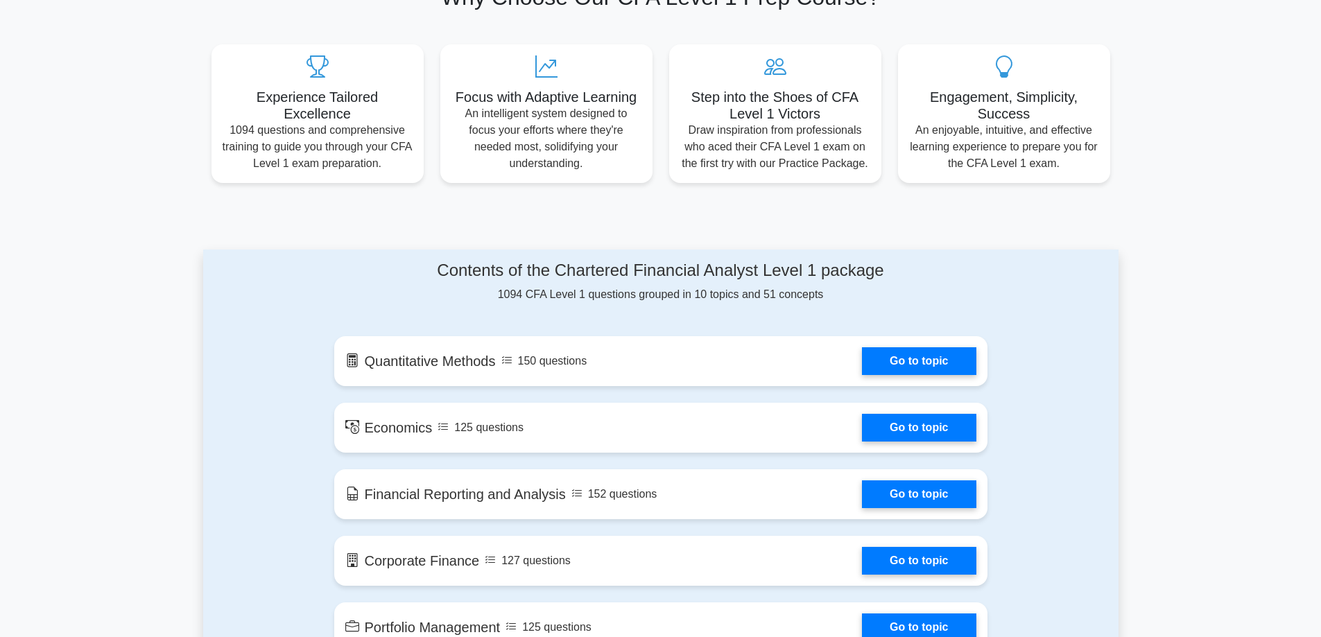
scroll to position [555, 0]
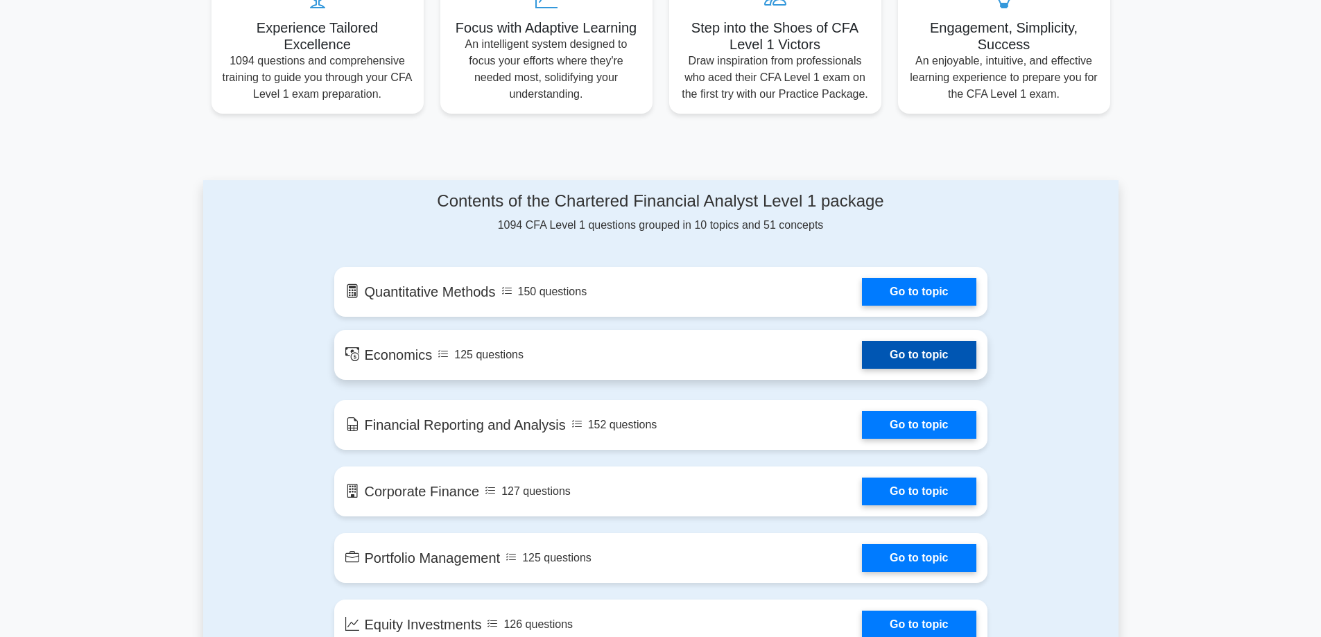
click at [896, 361] on link "Go to topic" at bounding box center [919, 355] width 114 height 28
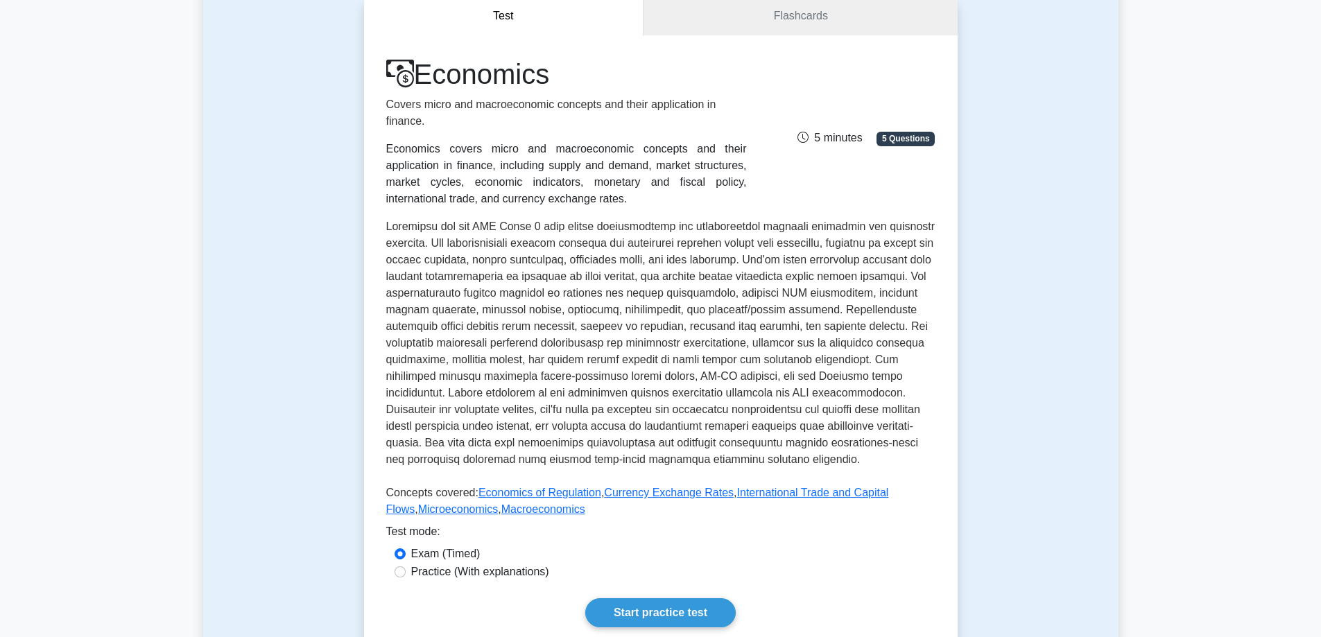
scroll to position [208, 0]
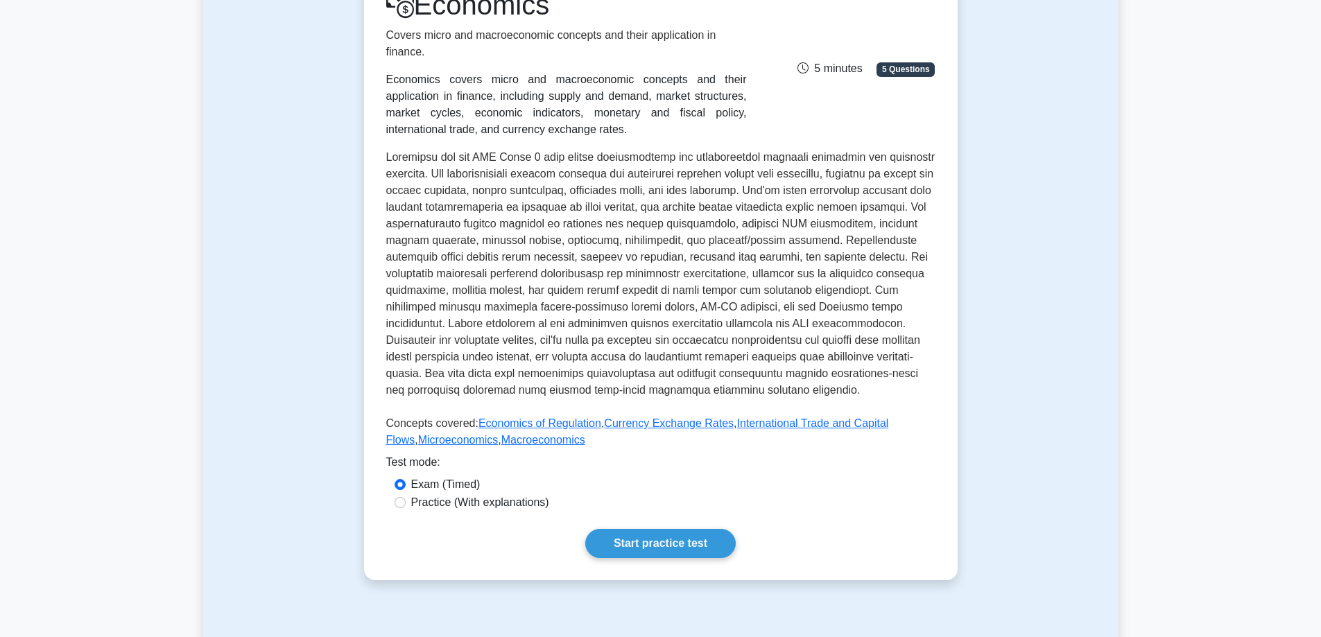
click at [496, 505] on label "Practice (With explanations)" at bounding box center [480, 502] width 138 height 17
click at [406, 505] on input "Practice (With explanations)" at bounding box center [399, 502] width 11 height 11
radio input "true"
click at [684, 538] on link "Start practice test" at bounding box center [660, 543] width 150 height 29
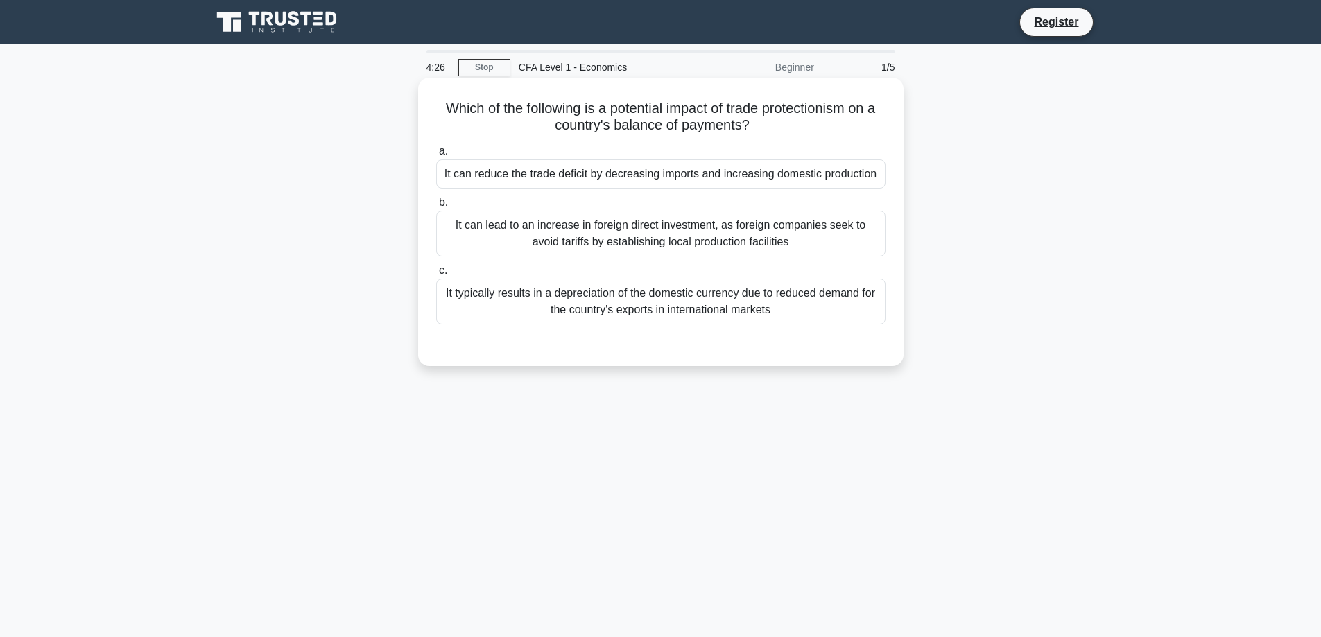
click at [696, 172] on div "It can reduce the trade deficit by decreasing imports and increasing domestic p…" at bounding box center [660, 173] width 449 height 29
click at [436, 156] on input "a. It can reduce the trade deficit by decreasing imports and increasing domesti…" at bounding box center [436, 151] width 0 height 9
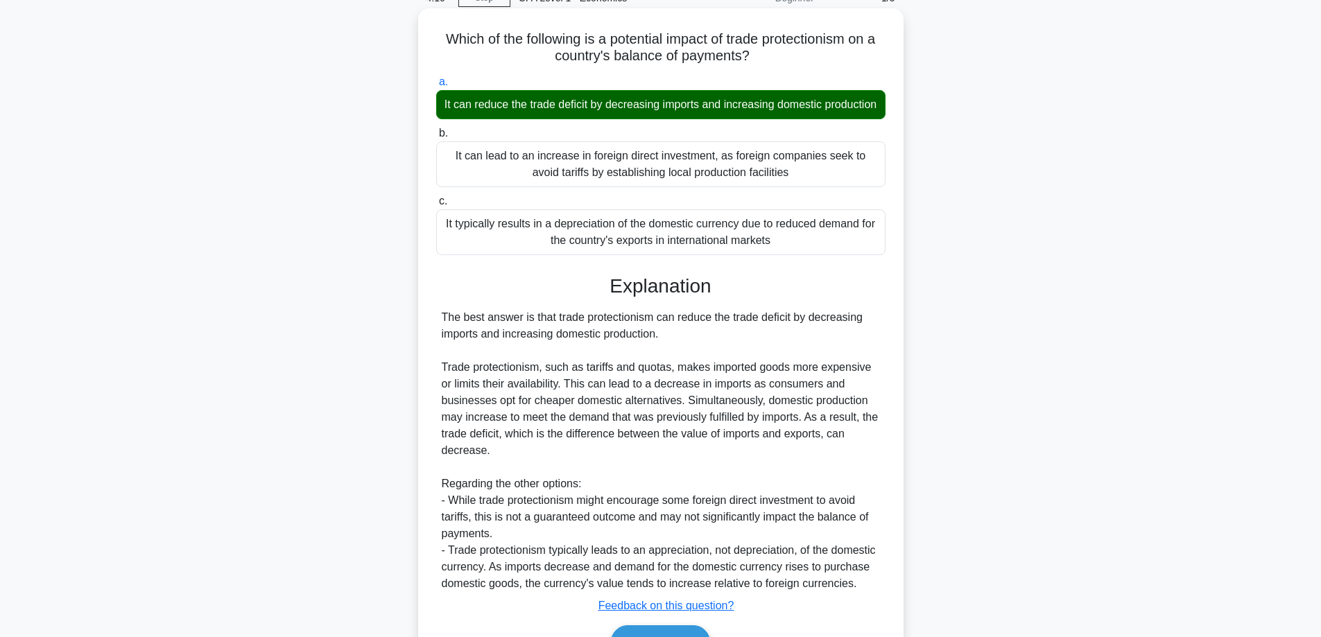
scroll to position [167, 0]
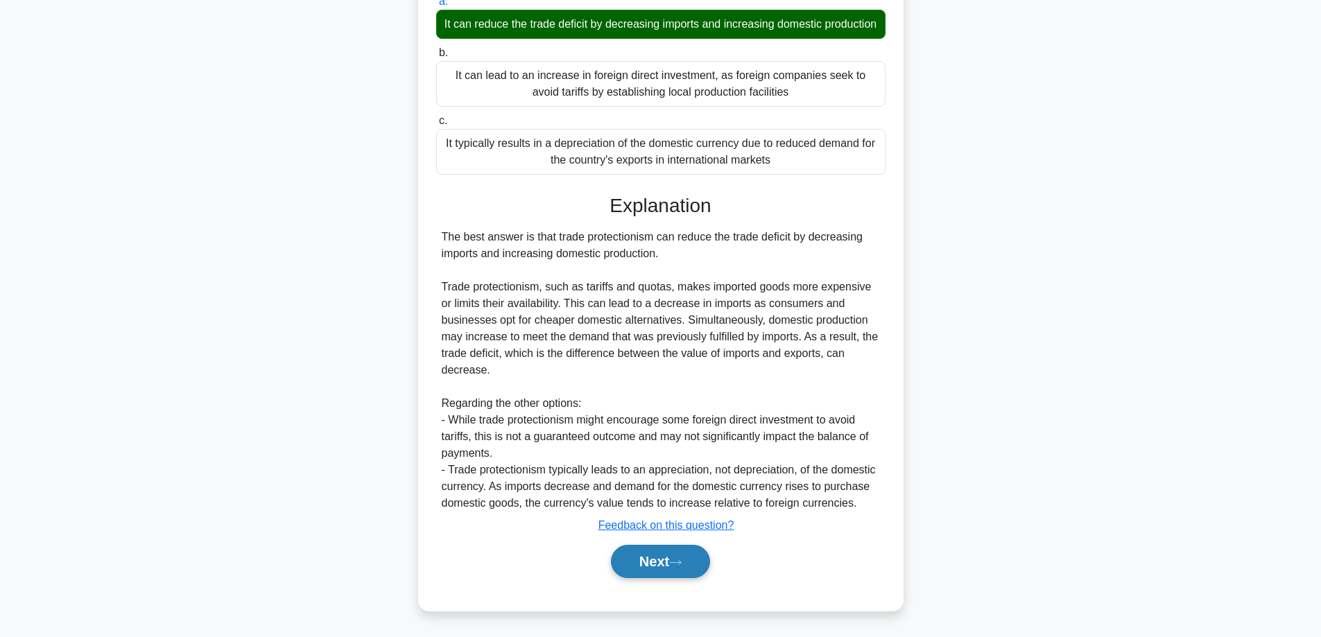
click at [694, 567] on button "Next" at bounding box center [660, 561] width 99 height 33
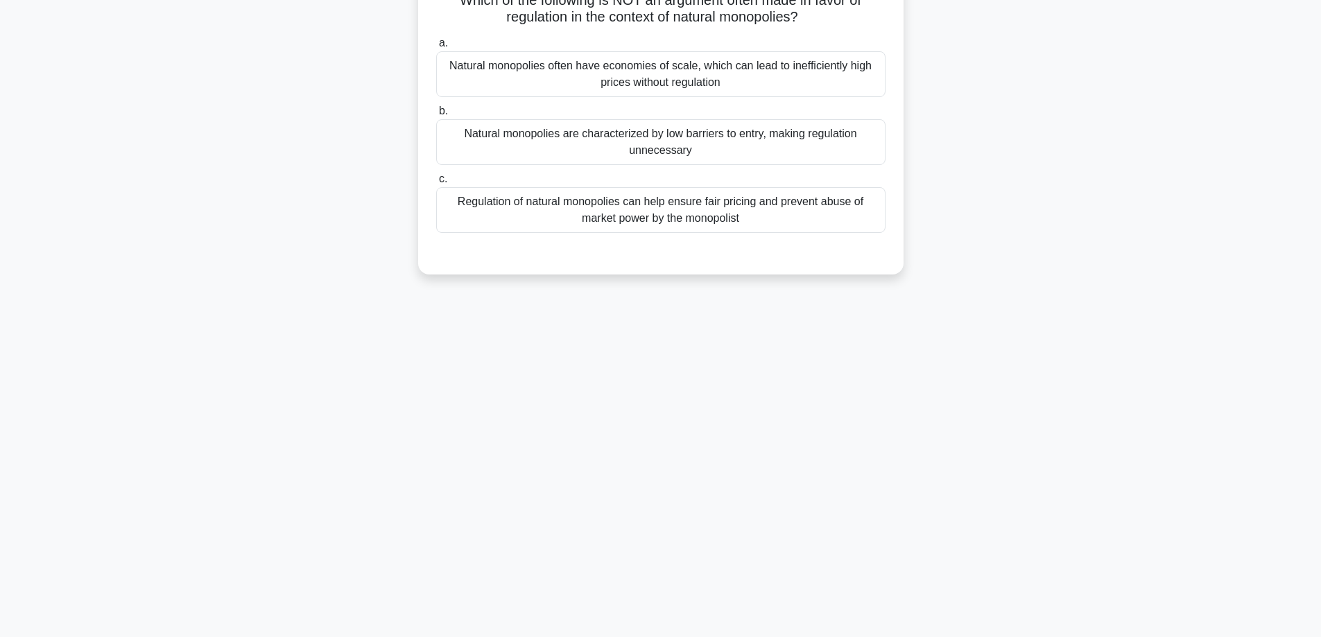
scroll to position [0, 0]
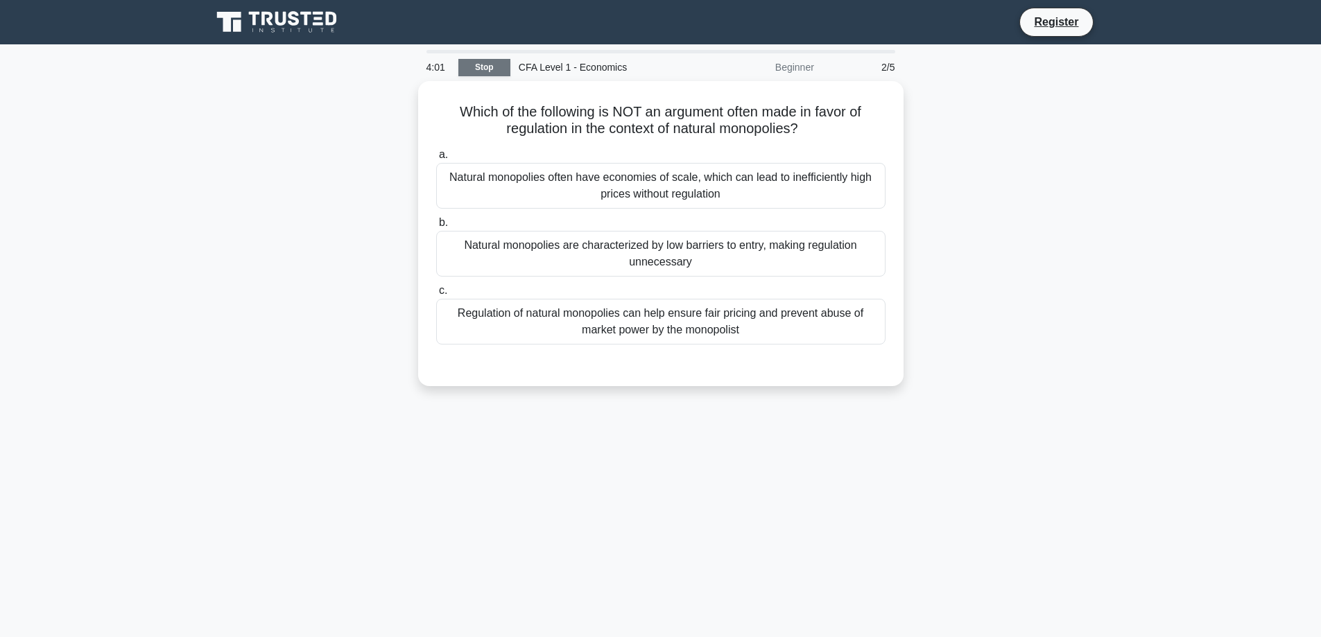
click at [500, 60] on link "Stop" at bounding box center [484, 67] width 52 height 17
click at [770, 324] on div "Regulation of natural monopolies can help ensure fair pricing and prevent abuse…" at bounding box center [660, 318] width 449 height 46
click at [436, 292] on input "c. Regulation of natural monopolies can help ensure fair pricing and prevent ab…" at bounding box center [436, 287] width 0 height 9
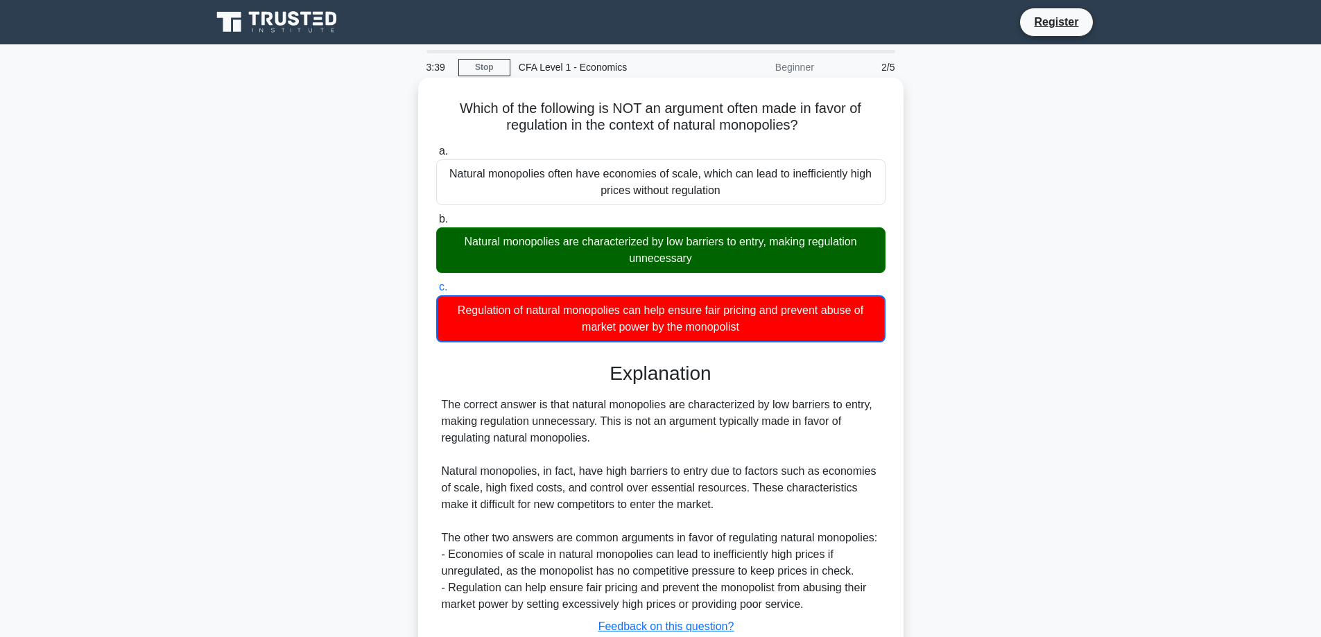
scroll to position [112, 0]
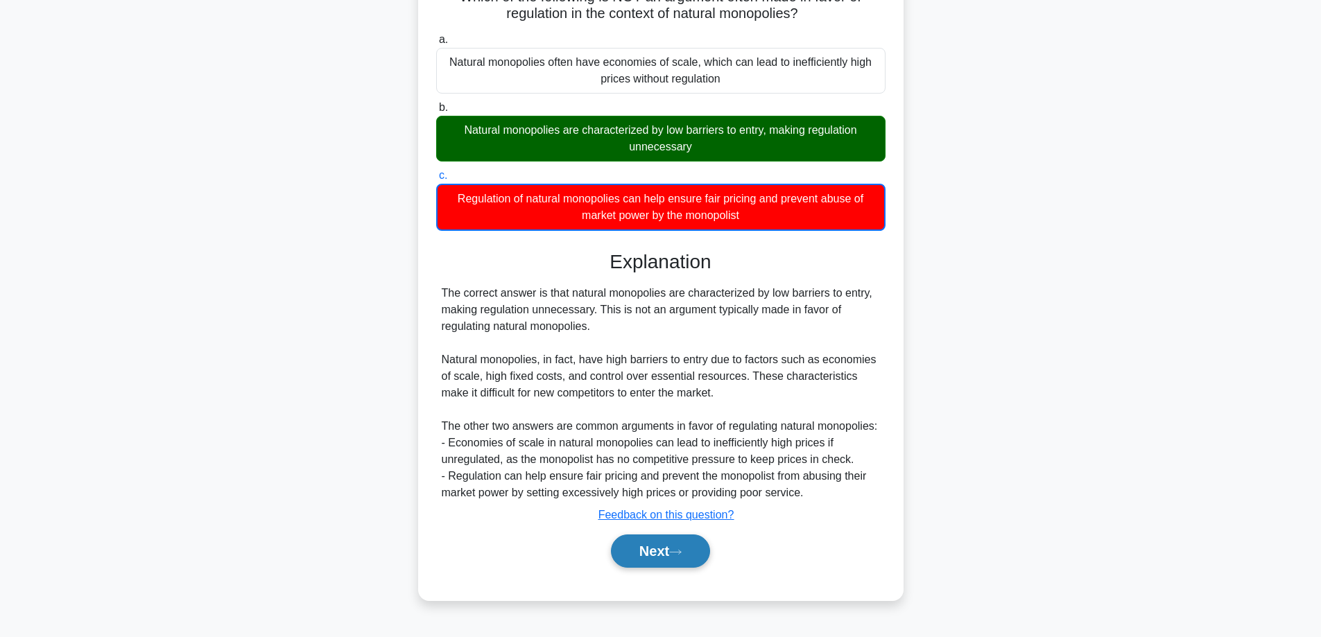
click at [689, 541] on button "Next" at bounding box center [660, 551] width 99 height 33
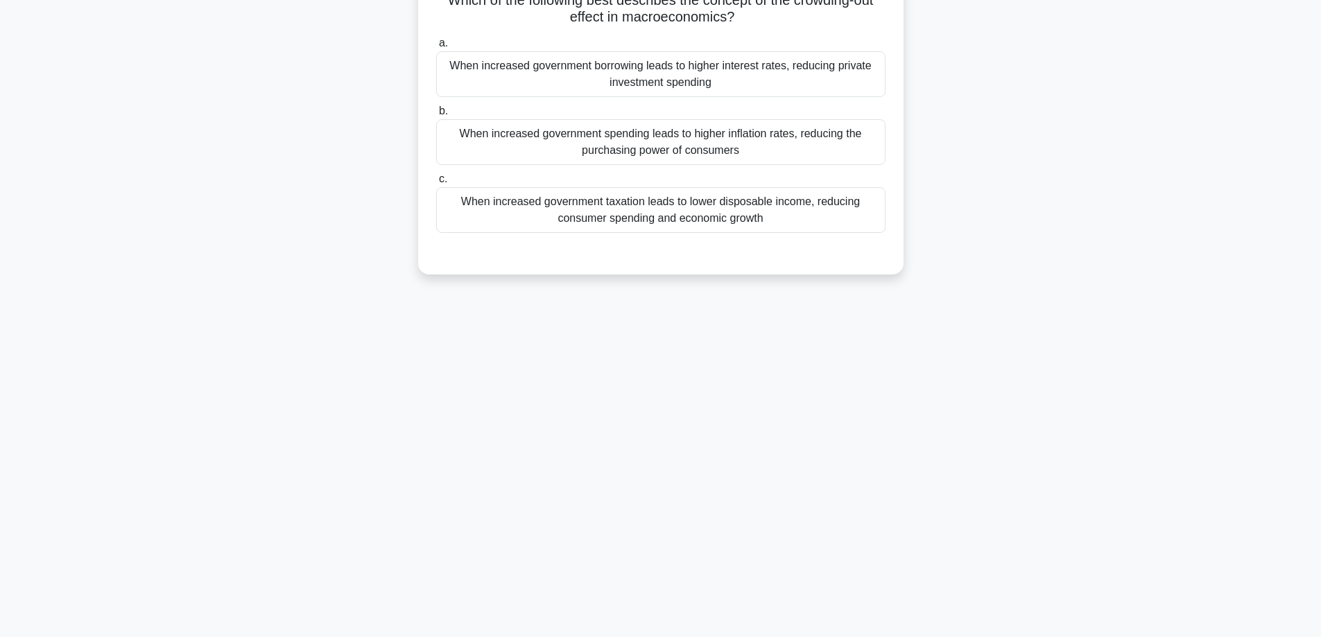
scroll to position [0, 0]
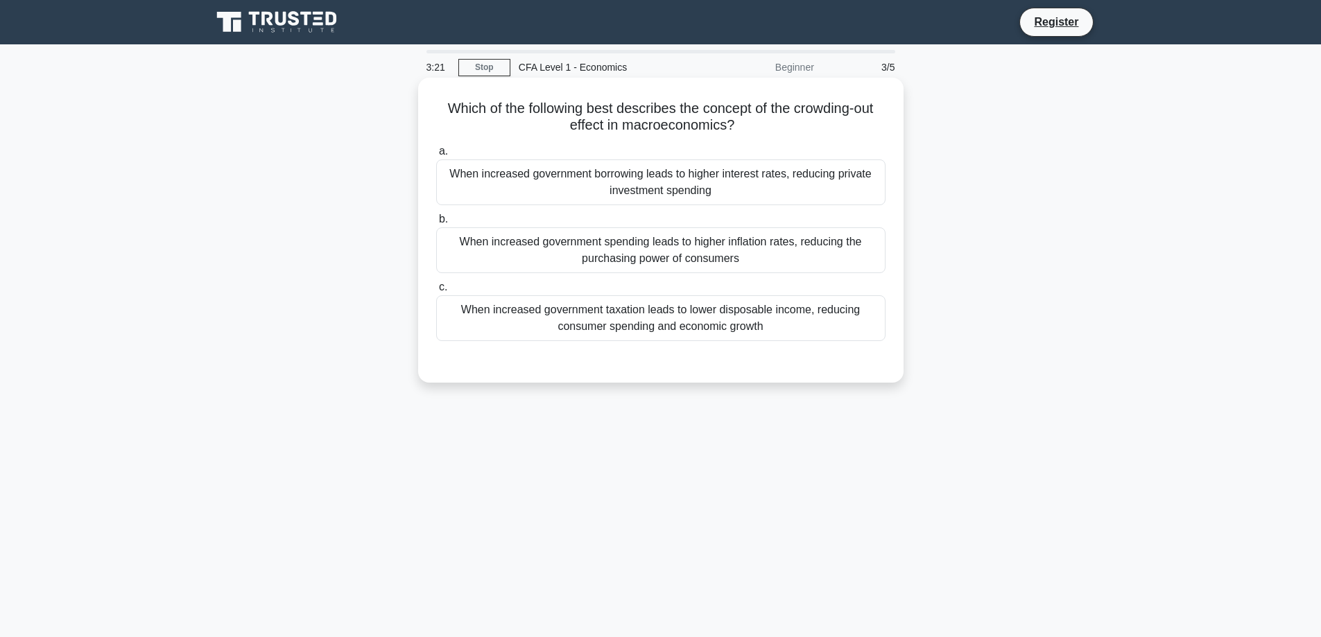
click at [725, 194] on div "When increased government borrowing leads to higher interest rates, reducing pr…" at bounding box center [660, 182] width 449 height 46
click at [436, 156] on input "a. When increased government borrowing leads to higher interest rates, reducing…" at bounding box center [436, 151] width 0 height 9
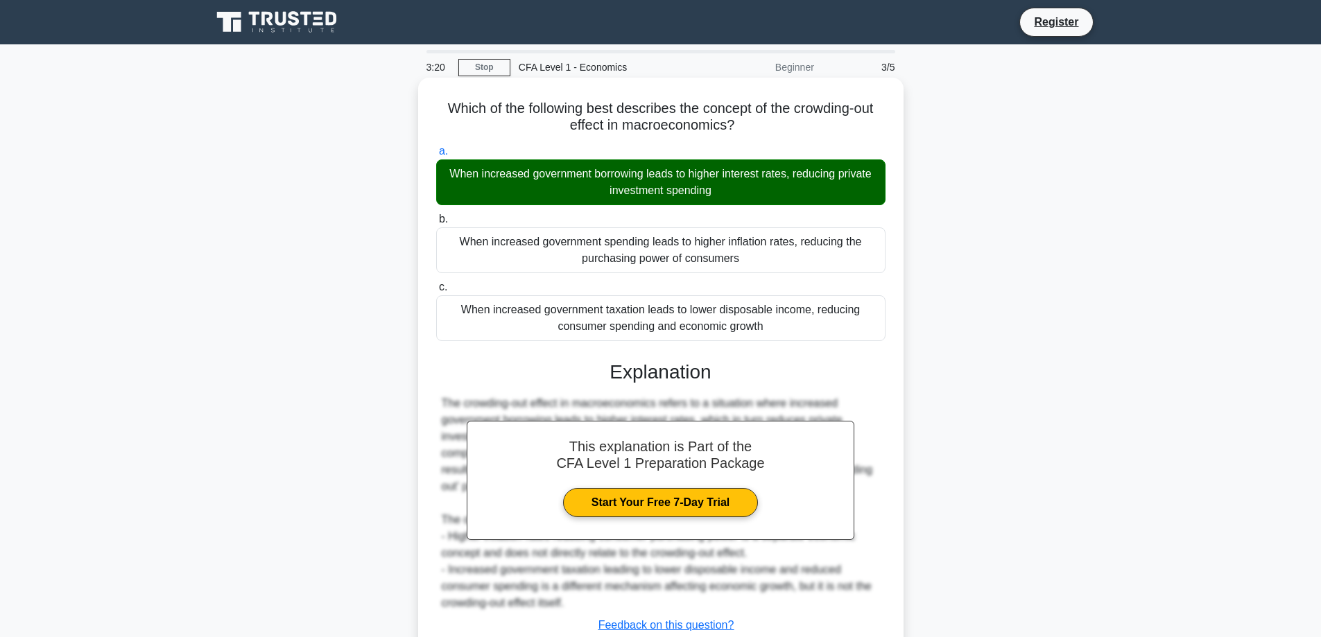
scroll to position [112, 0]
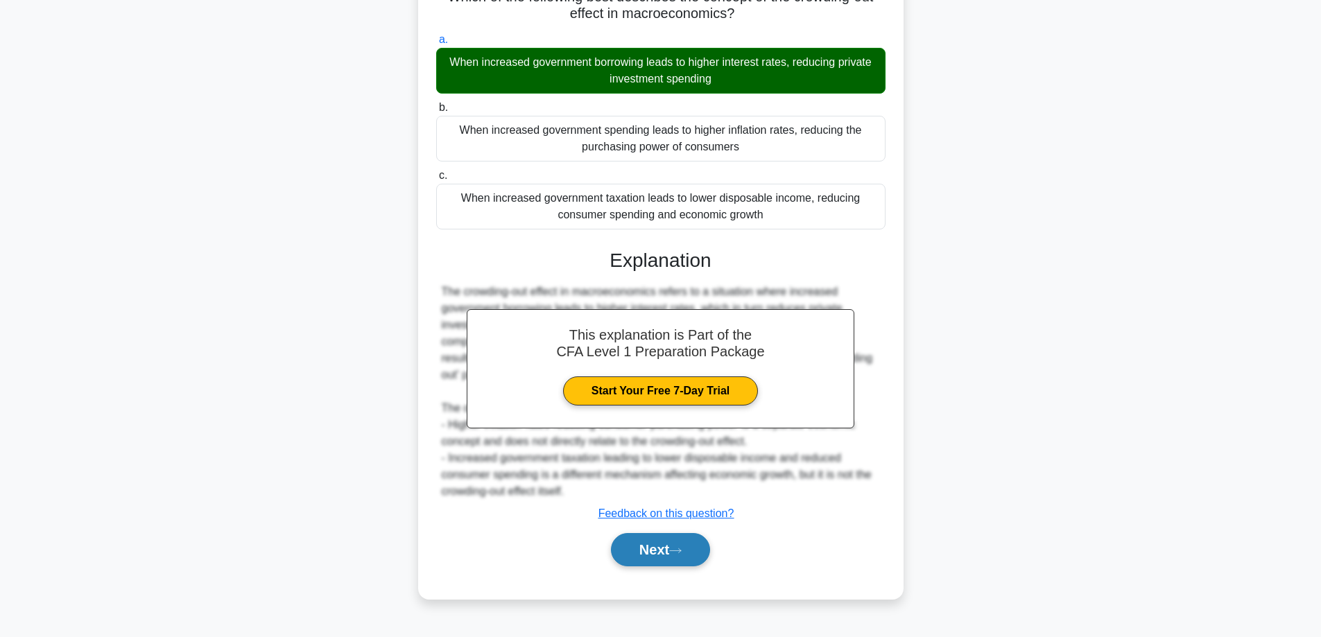
click at [675, 539] on button "Next" at bounding box center [660, 549] width 99 height 33
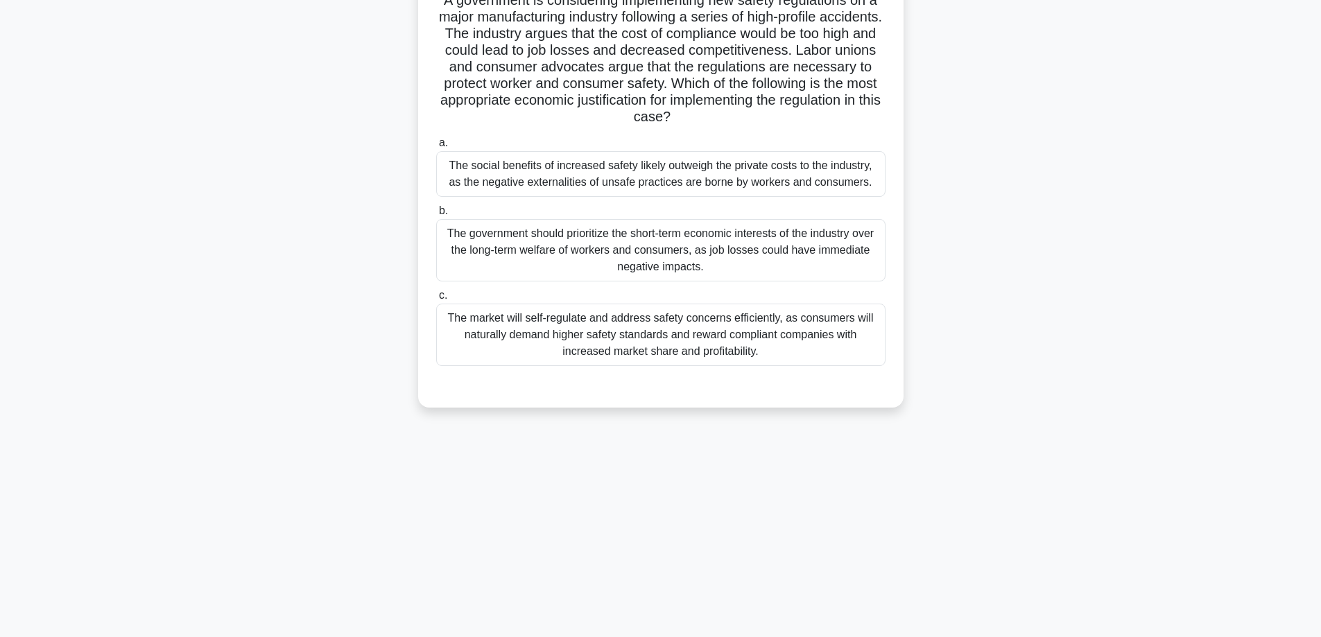
scroll to position [0, 0]
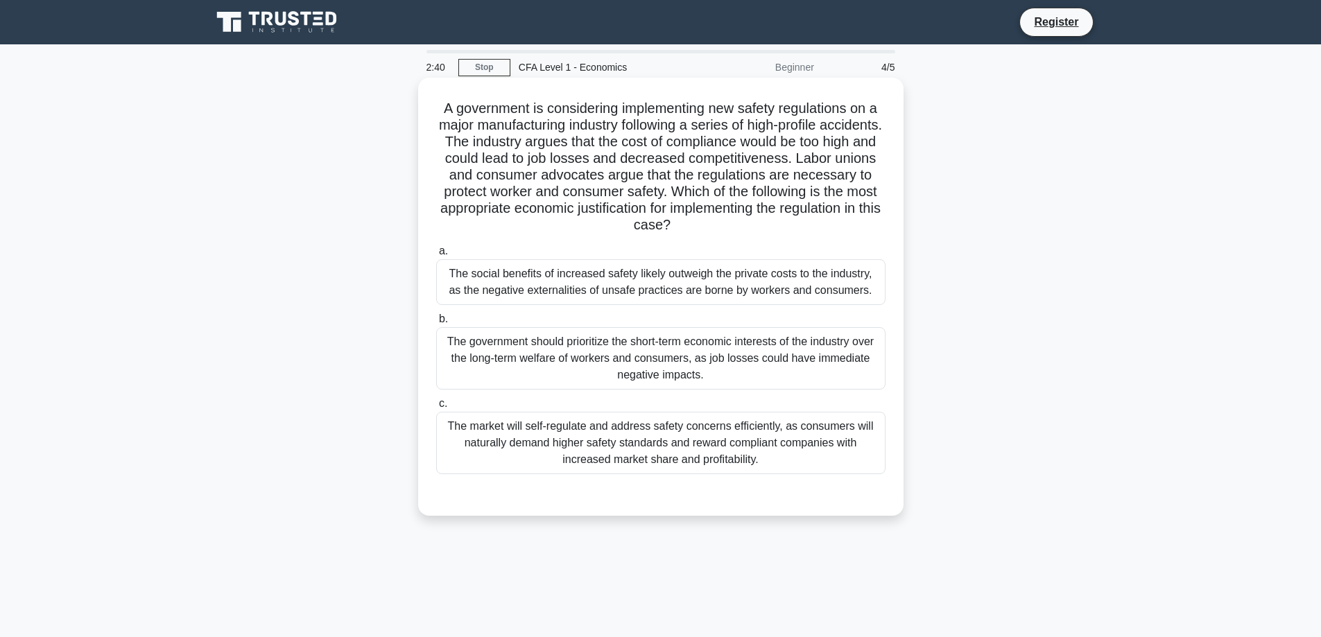
click at [715, 287] on div "The social benefits of increased safety likely outweigh the private costs to th…" at bounding box center [660, 282] width 449 height 46
click at [436, 256] on input "a. The social benefits of increased safety likely outweigh the private costs to…" at bounding box center [436, 251] width 0 height 9
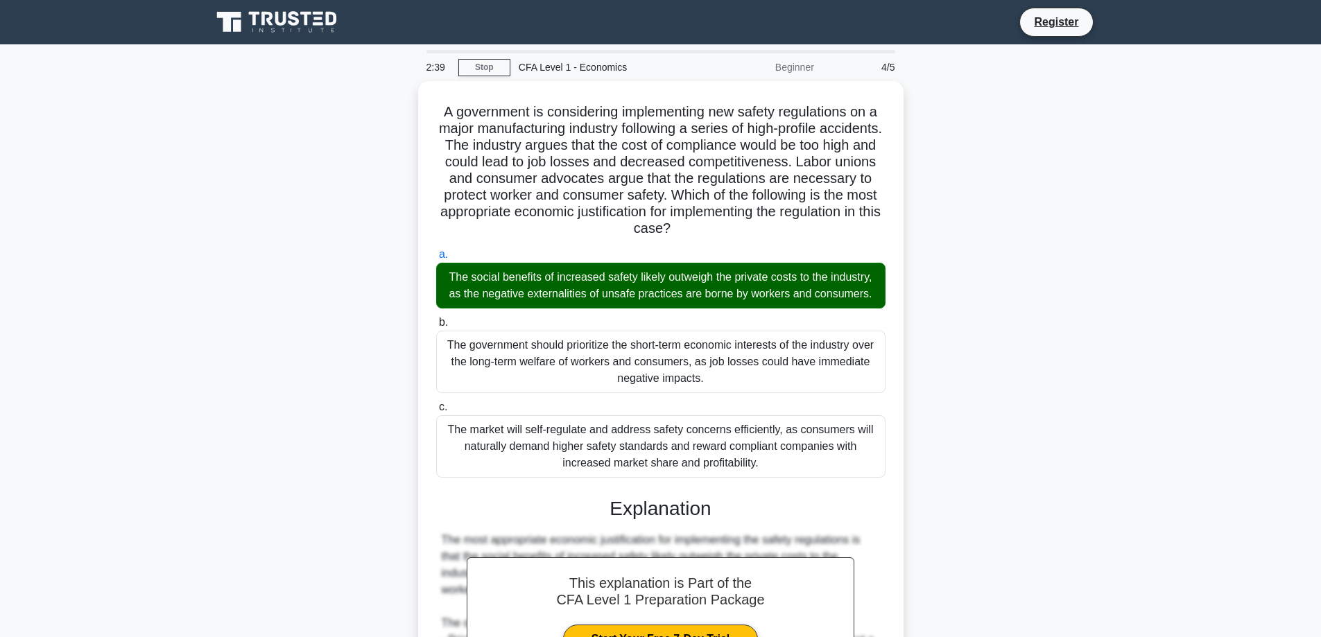
scroll to position [200, 0]
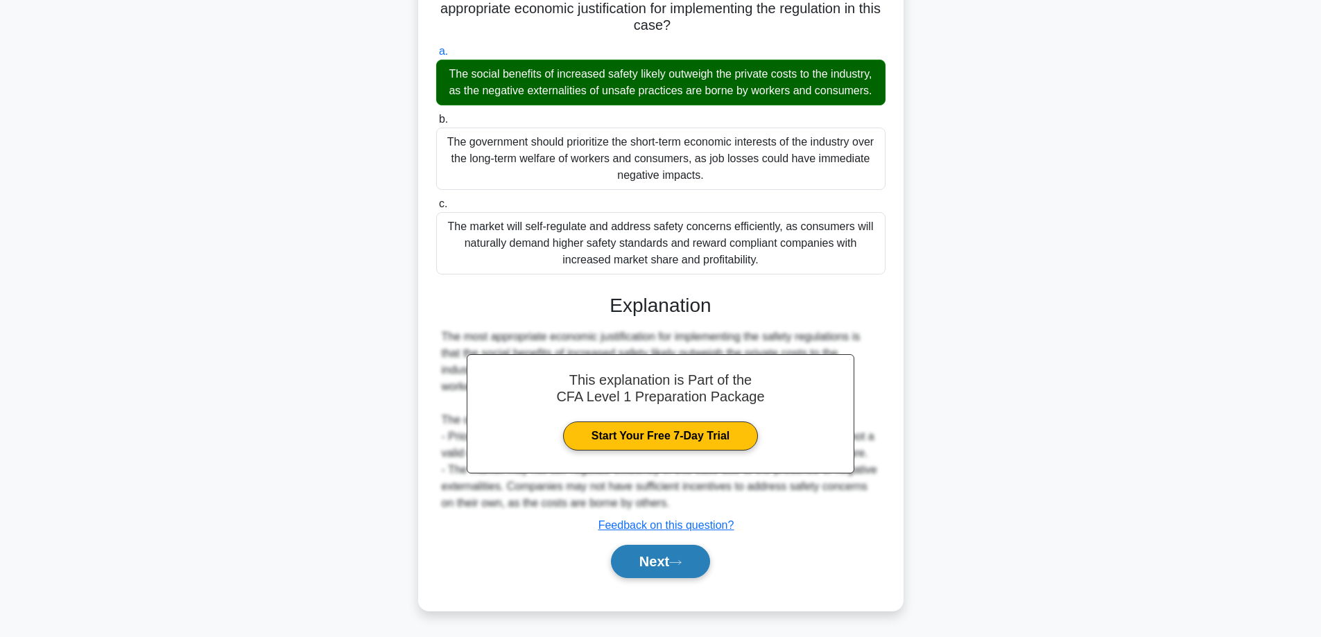
click at [639, 556] on button "Next" at bounding box center [660, 561] width 99 height 33
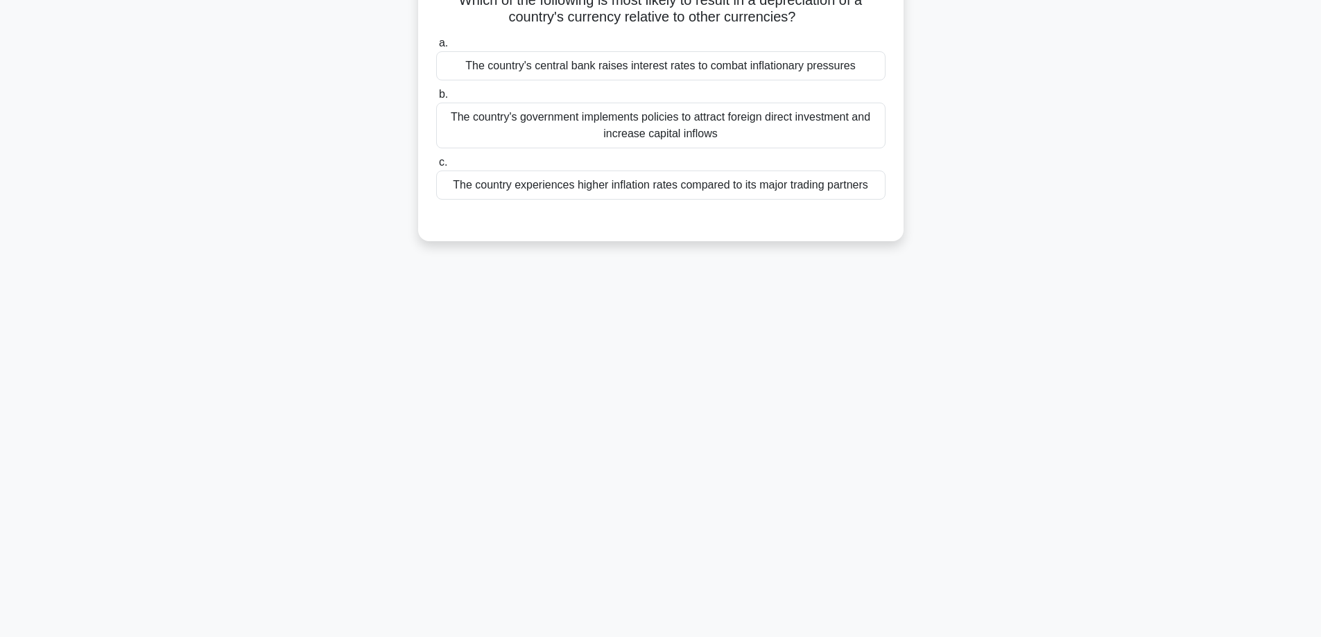
scroll to position [0, 0]
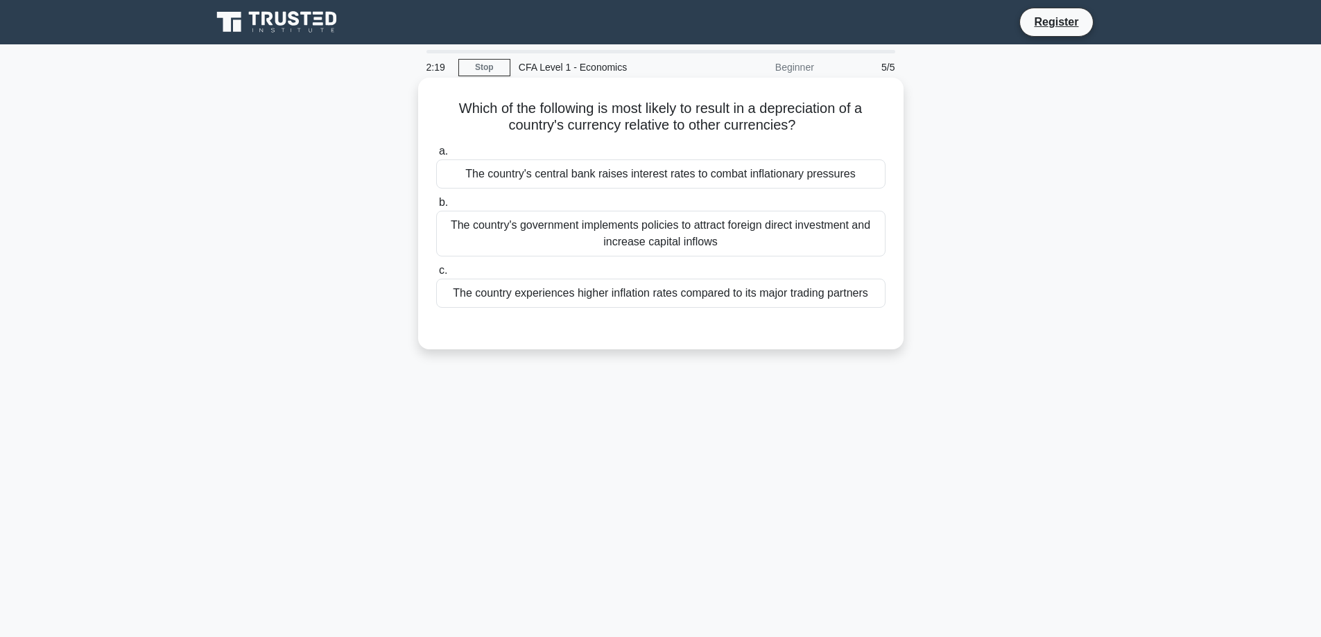
click at [680, 175] on div "The country's central bank raises interest rates to combat inflationary pressur…" at bounding box center [660, 173] width 449 height 29
click at [436, 156] on input "a. The country's central bank raises interest rates to combat inflationary pres…" at bounding box center [436, 151] width 0 height 9
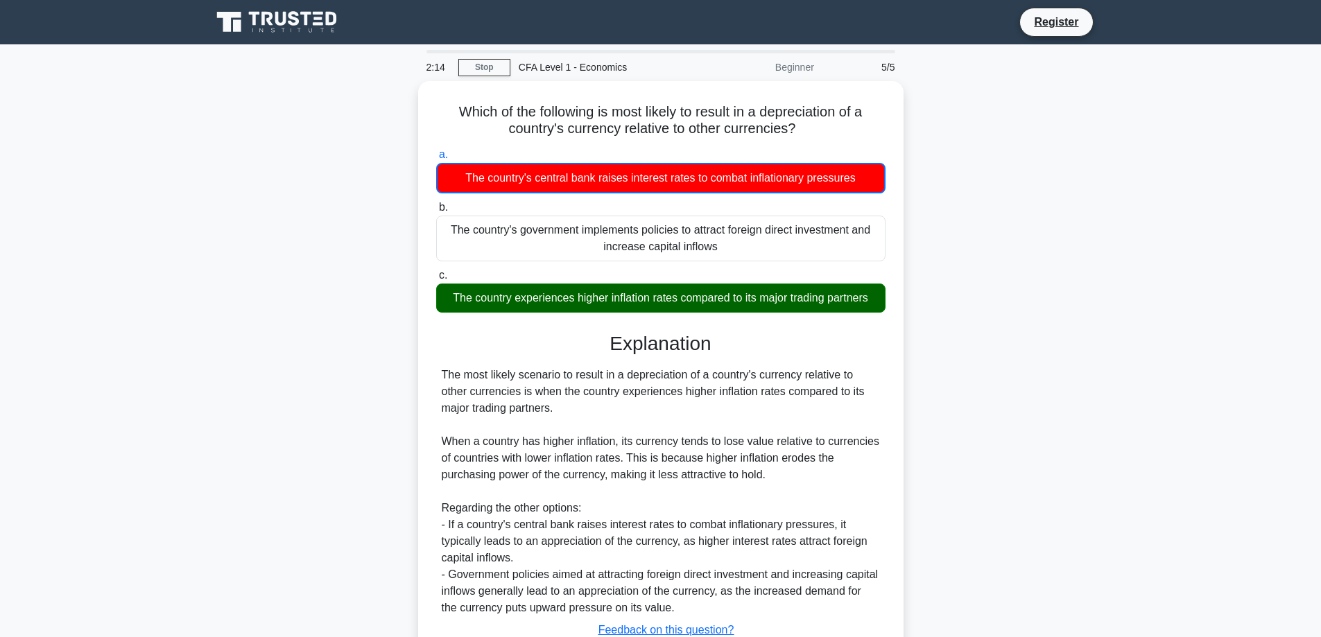
scroll to position [112, 0]
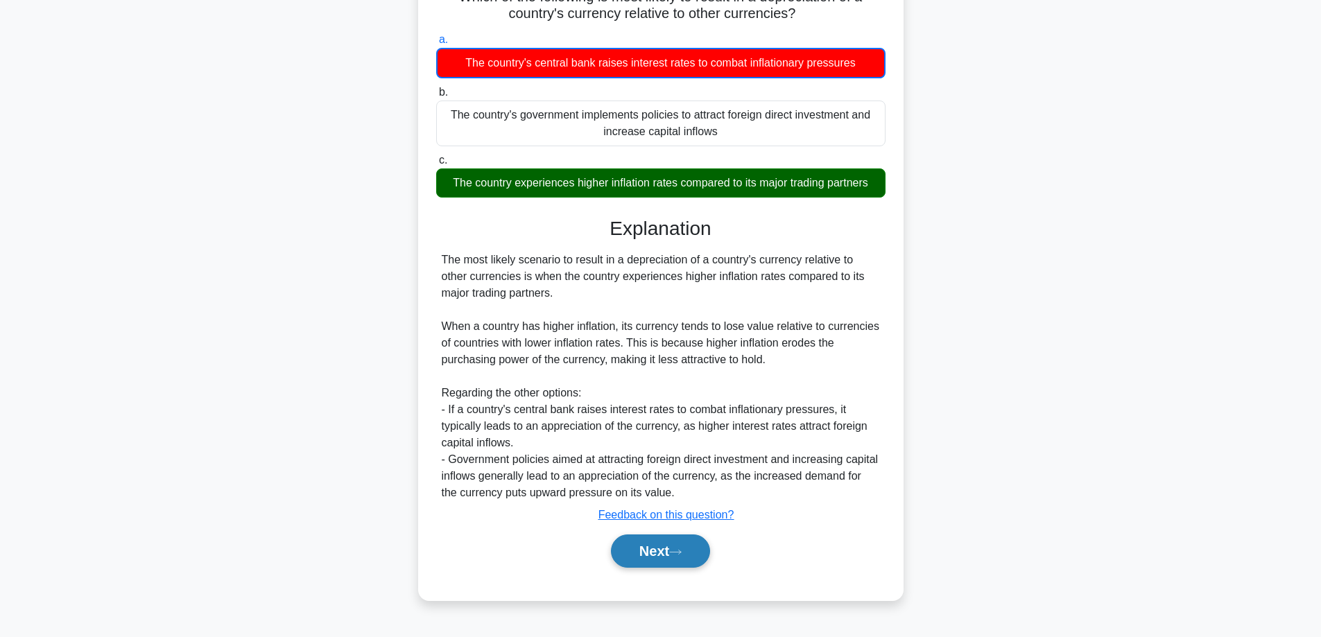
click at [663, 559] on button "Next" at bounding box center [660, 551] width 99 height 33
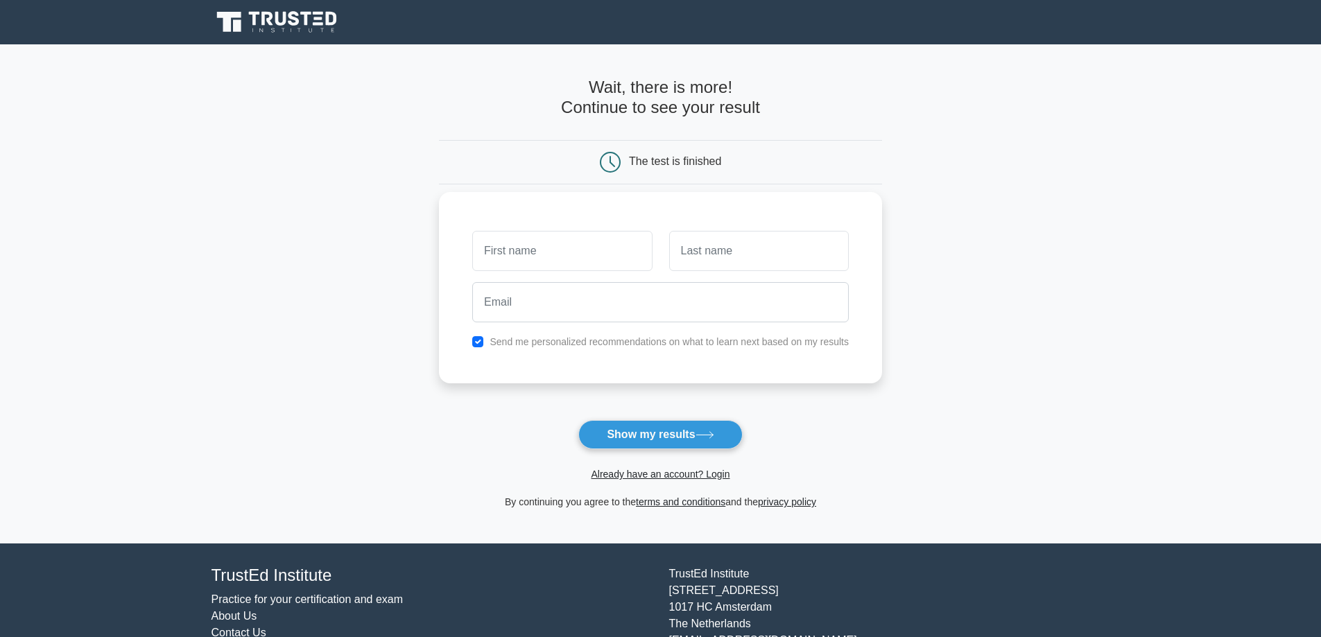
click at [544, 248] on input "text" at bounding box center [562, 251] width 180 height 40
type input "[US_STATE]"
click at [718, 252] on input "text" at bounding box center [759, 251] width 180 height 40
type input "Levitt"
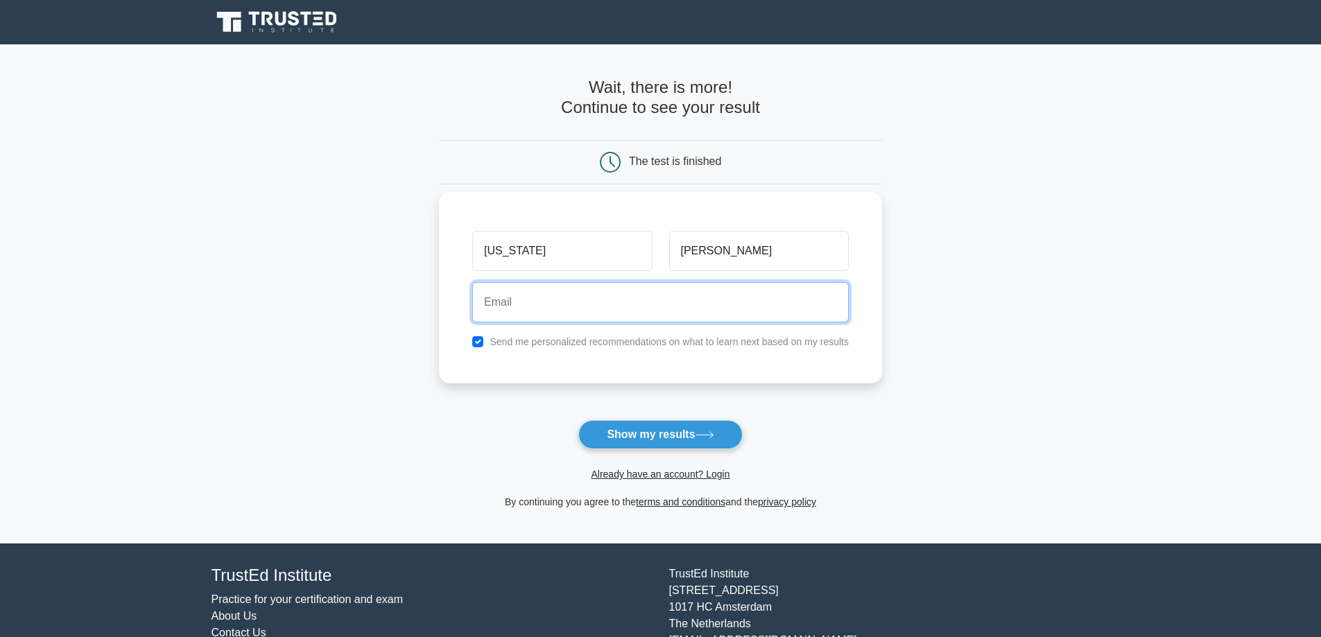
click at [713, 301] on input "email" at bounding box center [660, 302] width 376 height 40
type input "georgialevitt2003@gmail.com"
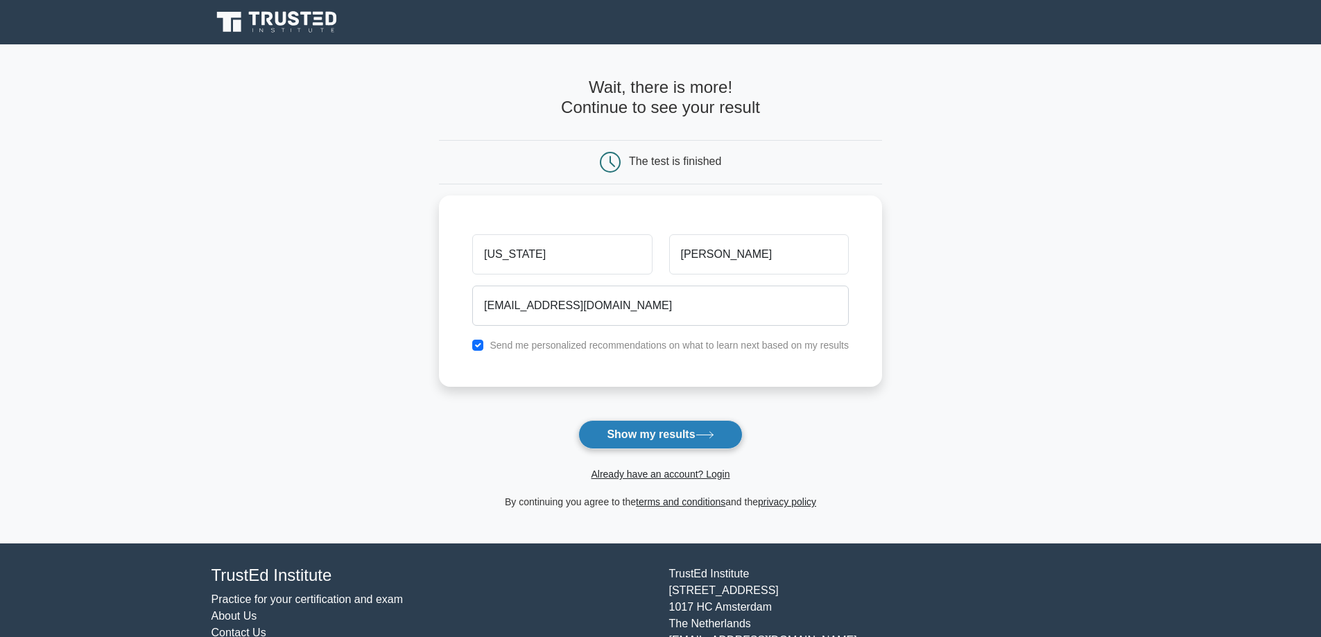
click at [672, 423] on button "Show my results" at bounding box center [660, 434] width 164 height 29
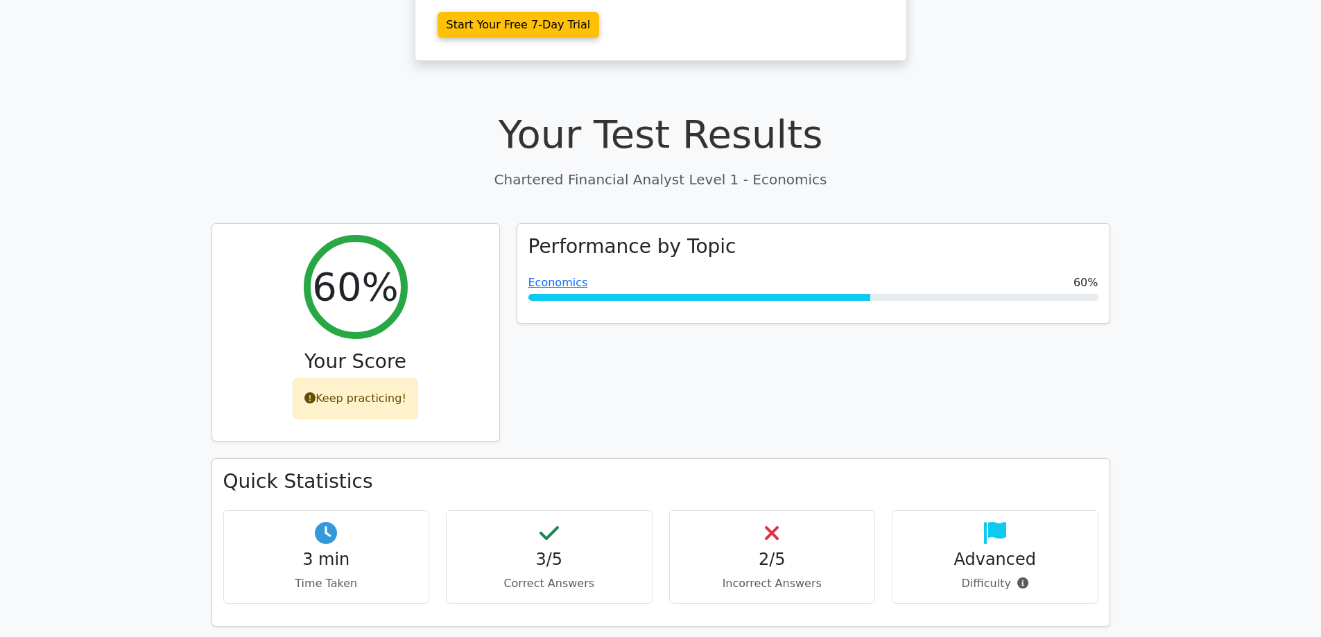
scroll to position [69, 0]
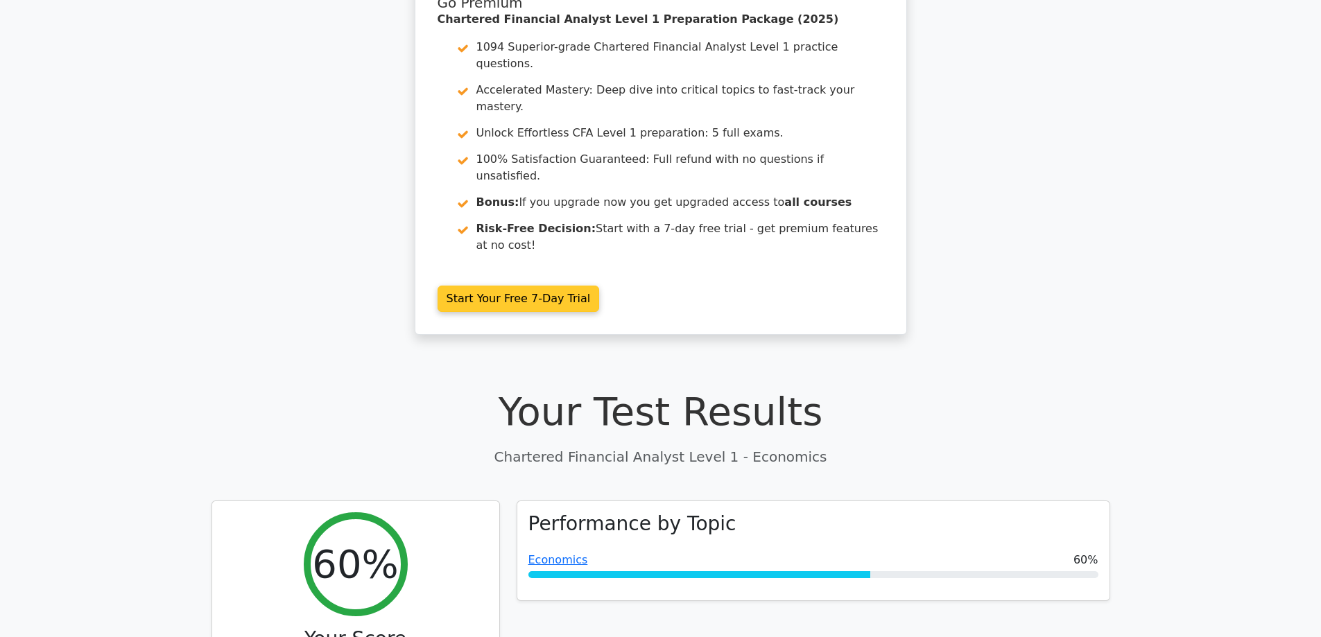
click at [548, 286] on link "Start Your Free 7-Day Trial" at bounding box center [518, 299] width 162 height 26
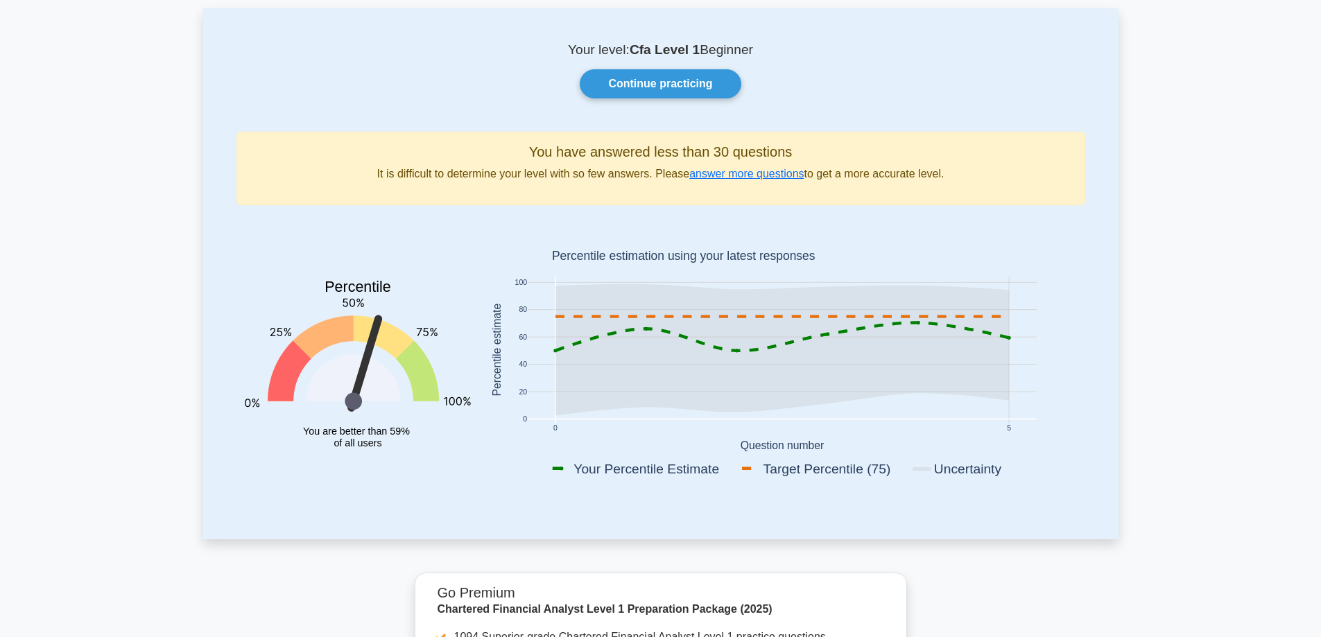
scroll to position [139, 0]
